Goal: Check status: Check status

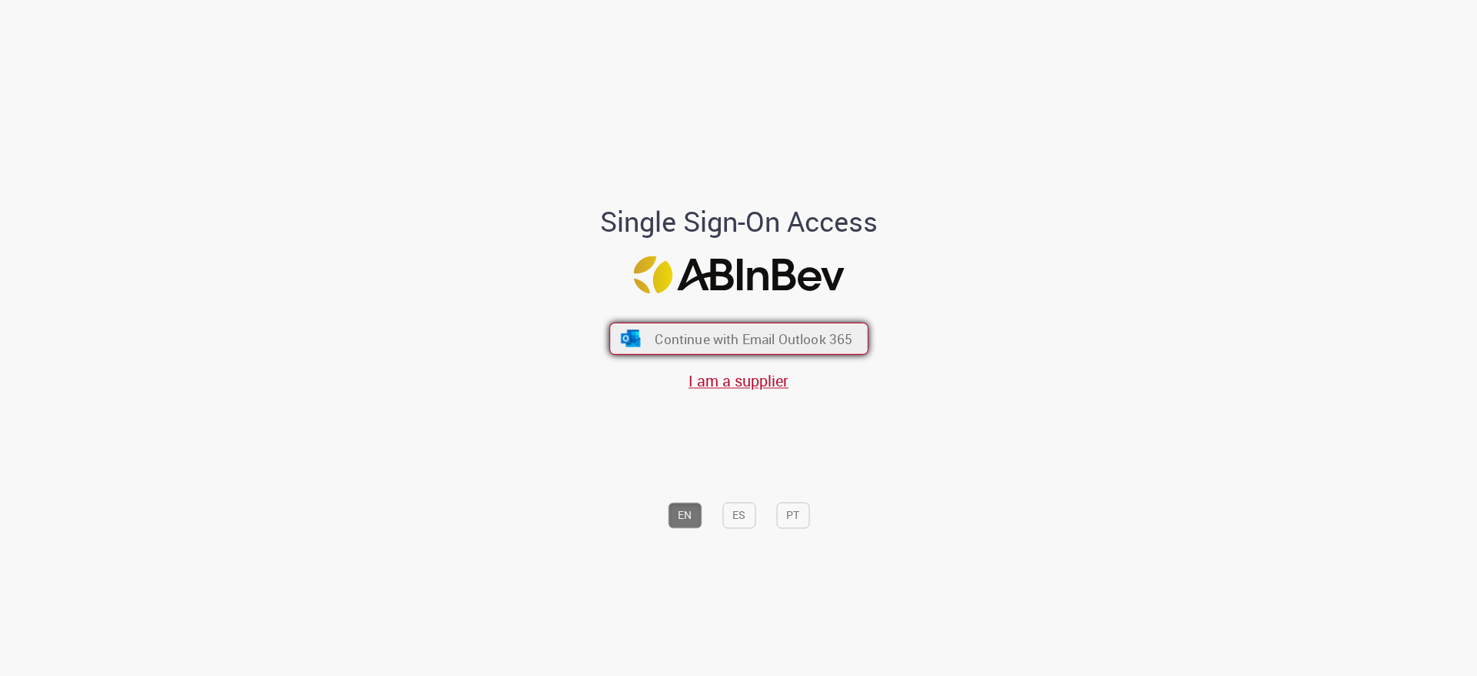
click at [644, 341] on button "Continue with Email Outlook 365" at bounding box center [738, 338] width 259 height 32
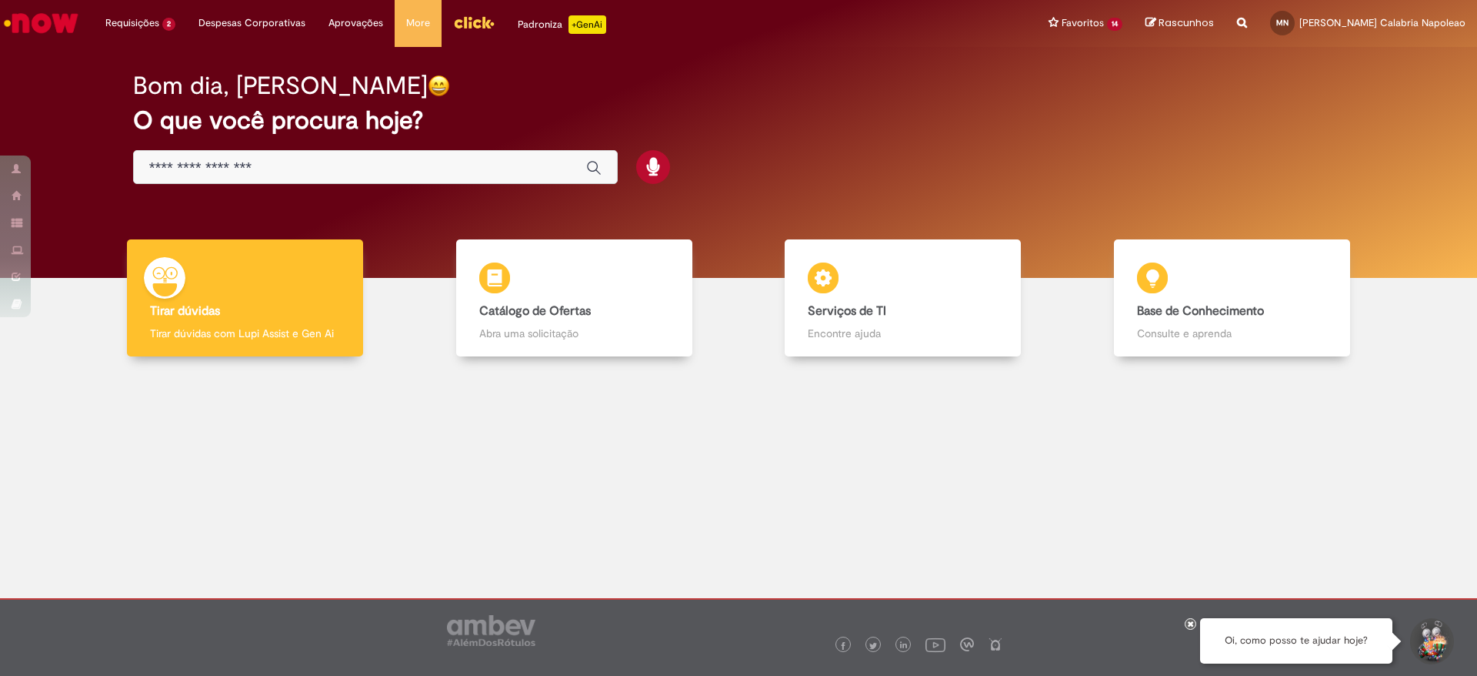
click at [457, 18] on img "Menu Cabeçalho" at bounding box center [474, 22] width 42 height 23
click at [466, 27] on img "Menu Cabeçalho" at bounding box center [474, 22] width 42 height 23
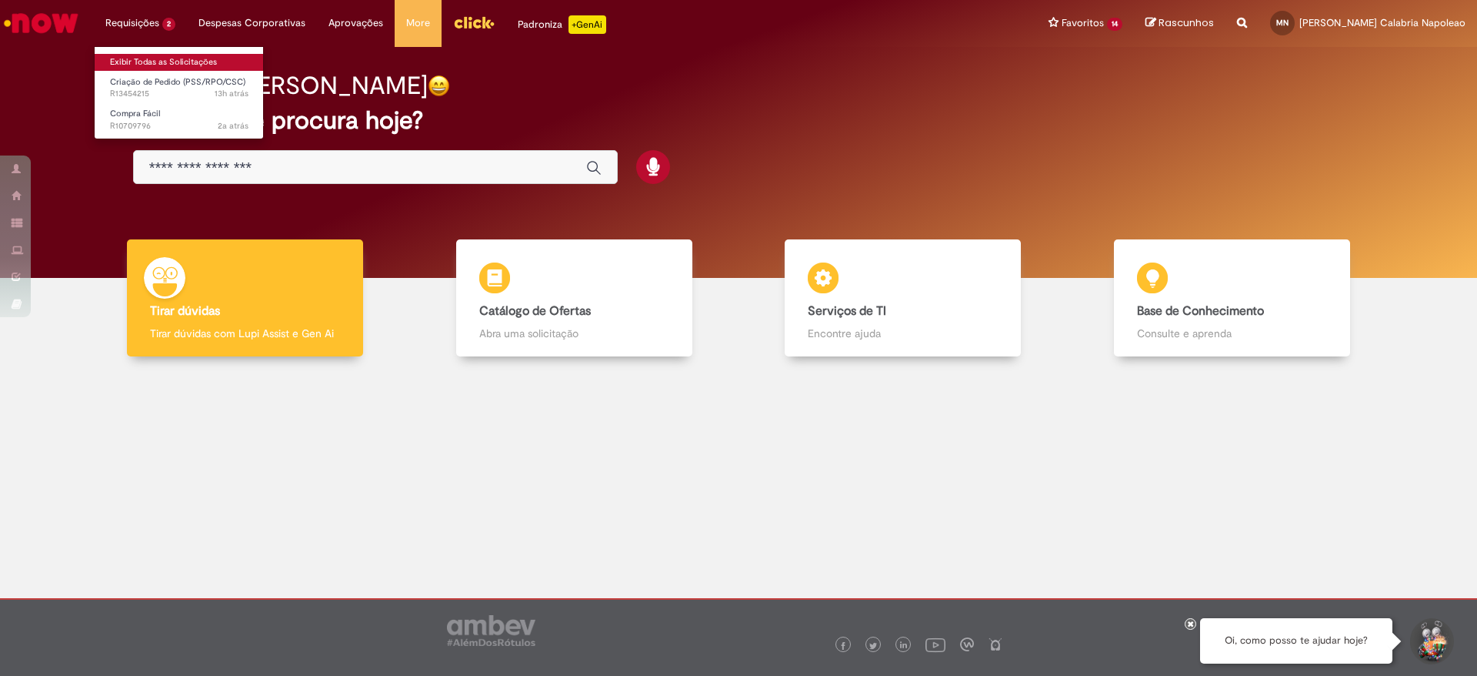
click at [152, 58] on link "Exibir Todas as Solicitações" at bounding box center [179, 62] width 169 height 17
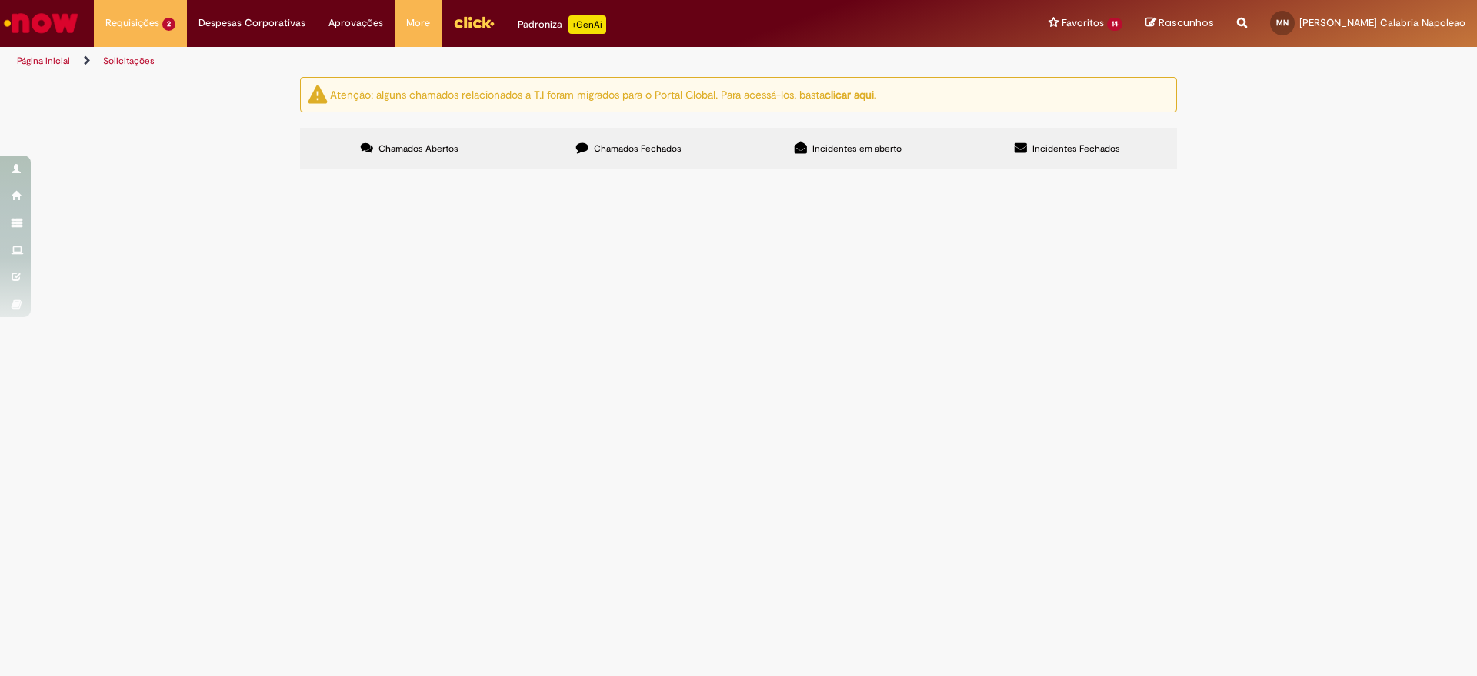
click at [0, 0] on span "R13454215" at bounding box center [0, 0] width 0 height 0
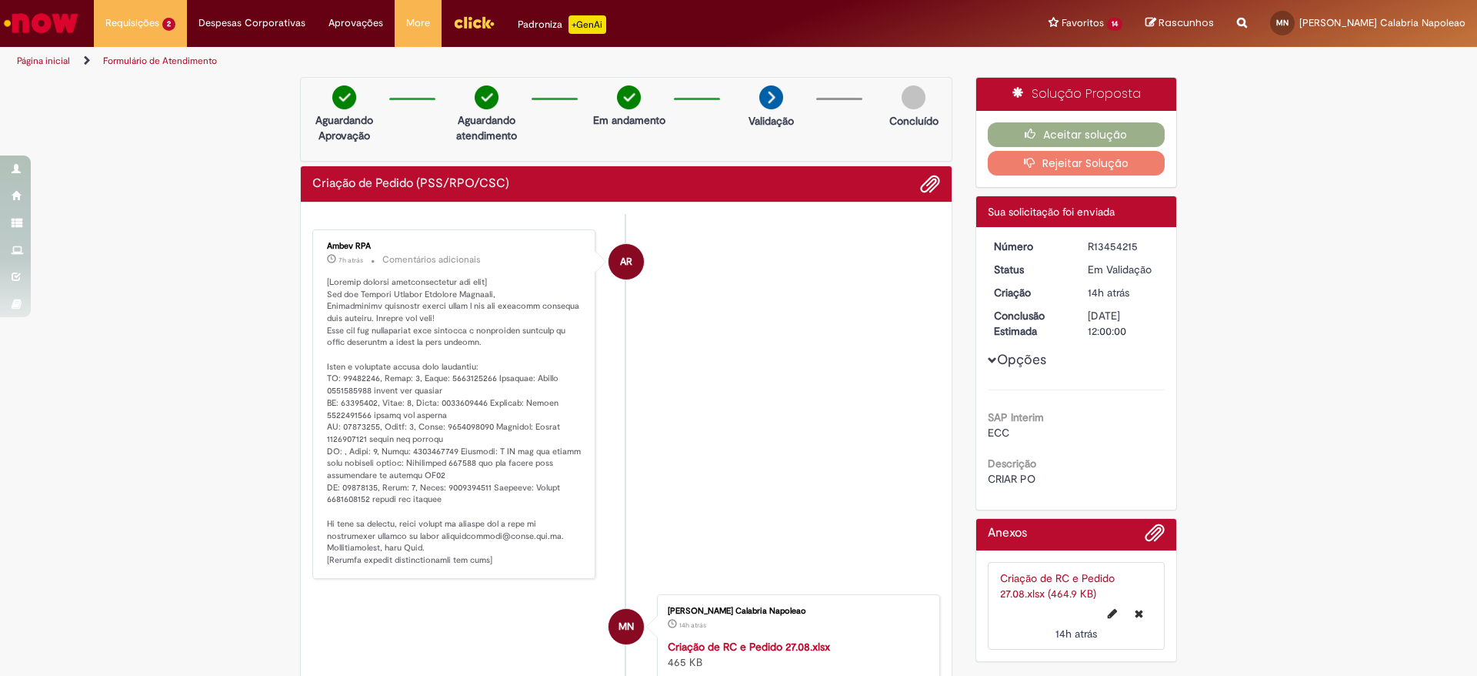
click at [664, 469] on li "AR Ambev RPA 7h atrás 7 horas atrás Comentários adicionais" at bounding box center [626, 403] width 628 height 349
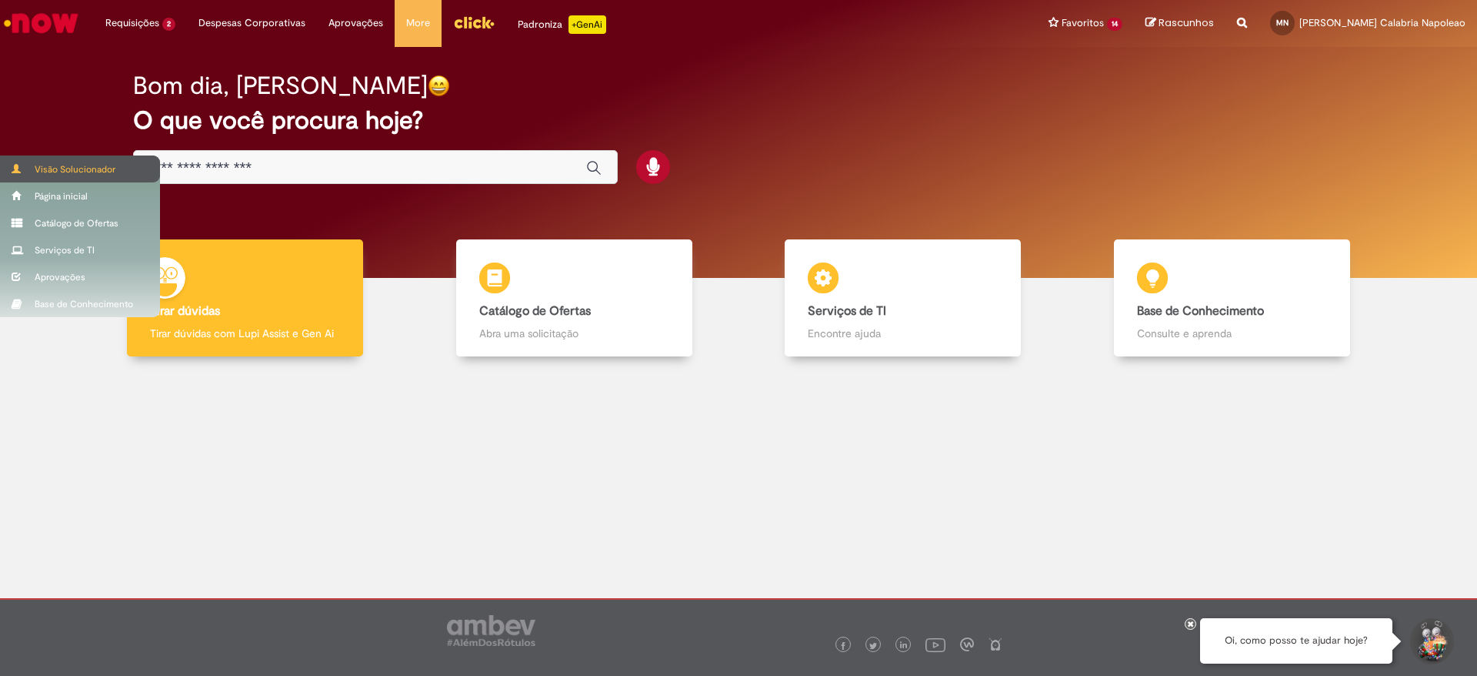
click at [6, 161] on div "Visão Solucionador" at bounding box center [80, 168] width 160 height 27
